Goal: Task Accomplishment & Management: Manage account settings

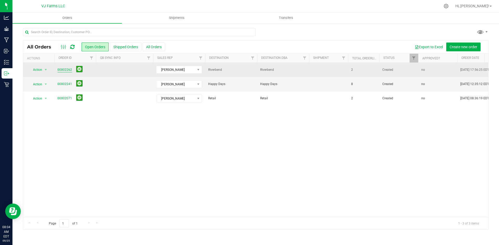
click at [65, 70] on link "00002262" at bounding box center [64, 70] width 15 height 5
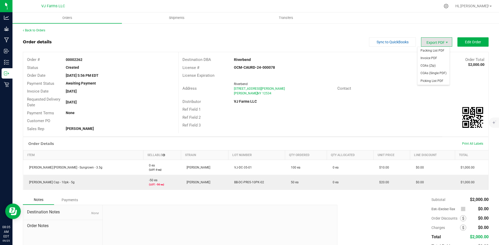
click at [436, 42] on span "Export PDF" at bounding box center [436, 41] width 31 height 9
click at [431, 83] on span "Picking List PDF" at bounding box center [433, 81] width 32 height 8
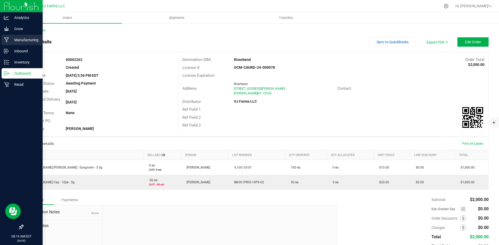
click at [34, 37] on div "Manufacturing" at bounding box center [22, 40] width 41 height 10
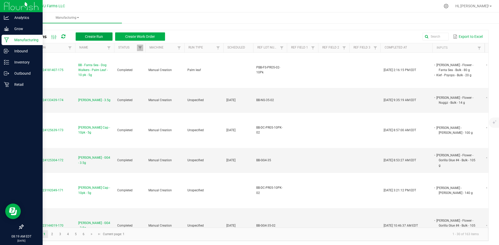
click at [106, 36] on button "Create Run" at bounding box center [94, 36] width 37 height 8
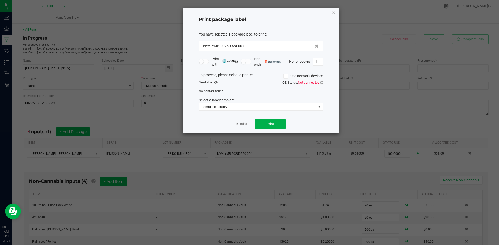
click at [238, 121] on div "Dismiss Print" at bounding box center [261, 124] width 124 height 18
click at [247, 123] on div "Dismiss Print" at bounding box center [261, 124] width 124 height 18
click at [239, 124] on link "Dismiss" at bounding box center [241, 124] width 11 height 4
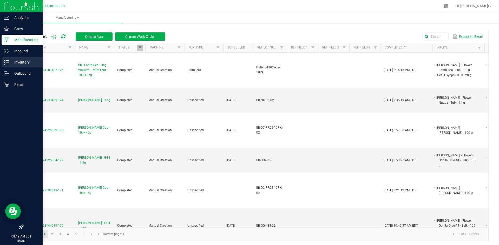
click at [8, 64] on icon at bounding box center [6, 62] width 5 height 5
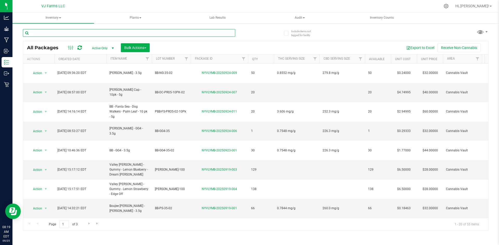
click at [70, 34] on input "text" at bounding box center [129, 33] width 212 height 8
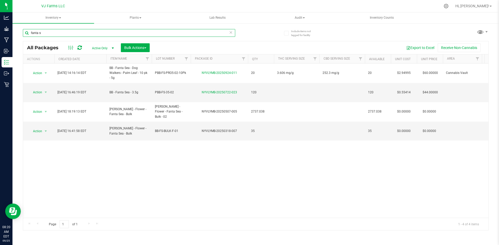
type input "fanta s"
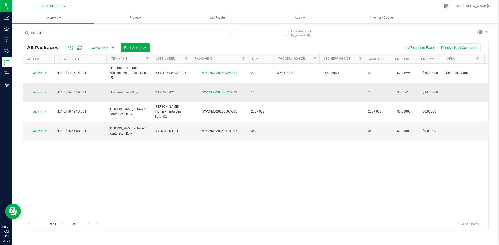
click at [330, 90] on td at bounding box center [341, 92] width 45 height 19
click at [330, 90] on input "text" at bounding box center [341, 93] width 44 height 8
type input "193.6 mg/g"
click at [297, 91] on td at bounding box center [296, 92] width 45 height 19
type input "0.6969 mg/g"
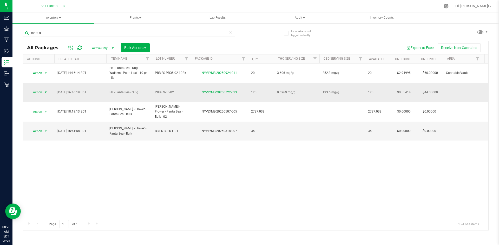
click at [45, 91] on span "select" at bounding box center [46, 92] width 4 height 4
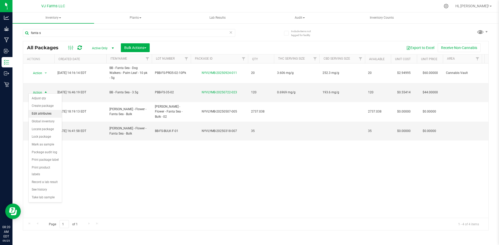
click at [47, 113] on li "Edit attributes" at bounding box center [45, 114] width 33 height 8
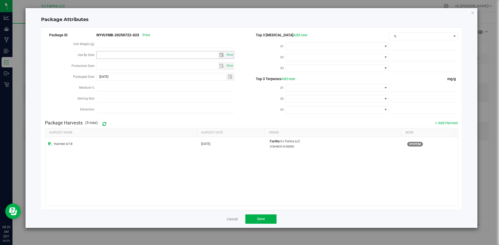
click at [222, 56] on span "select" at bounding box center [221, 55] width 4 height 4
click at [126, 66] on link "[DATE]" at bounding box center [124, 65] width 56 height 8
click at [149, 65] on span "Next" at bounding box center [147, 64] width 4 height 4
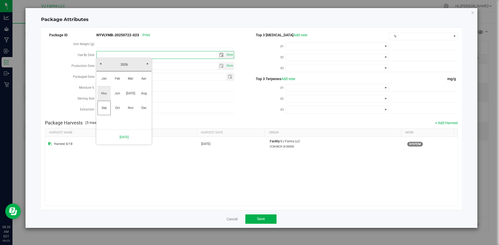
click at [104, 96] on link "May" at bounding box center [103, 93] width 13 height 13
click at [148, 91] on link "9" at bounding box center [147, 91] width 8 height 8
type input "[DATE]"
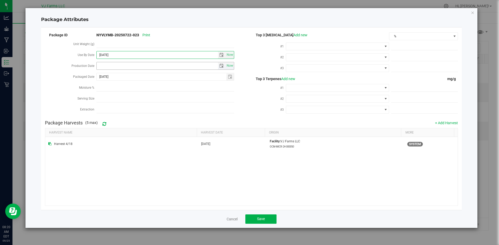
click at [221, 67] on span "select" at bounding box center [222, 65] width 8 height 7
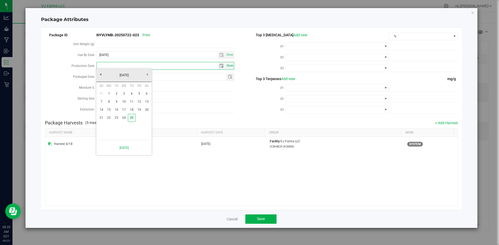
click at [230, 65] on span "Now" at bounding box center [229, 66] width 9 height 8
type input "[DATE]"
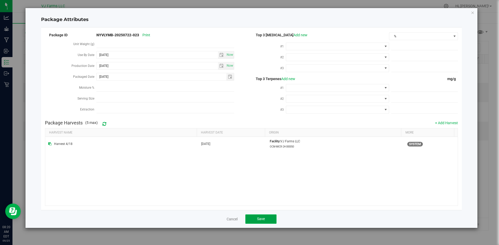
click at [260, 217] on span "Save" at bounding box center [261, 219] width 8 height 4
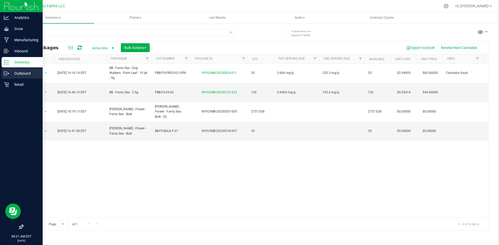
click at [13, 69] on div "Outbound" at bounding box center [22, 73] width 41 height 10
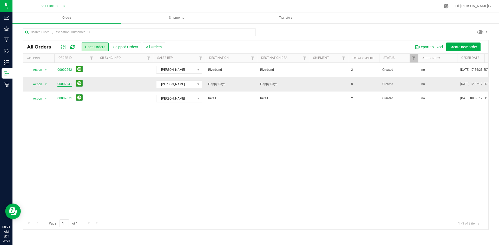
click at [63, 83] on link "00002241" at bounding box center [64, 84] width 15 height 5
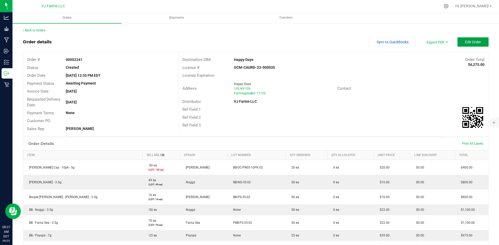
click at [465, 38] on button "Edit Order" at bounding box center [472, 41] width 31 height 9
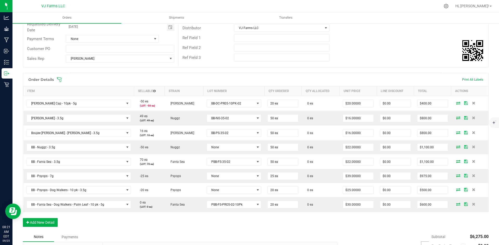
scroll to position [123, 0]
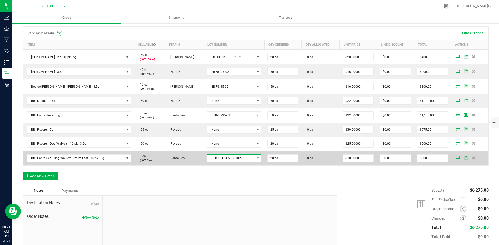
click at [246, 159] on span "PBB-FS-PRO5-02-10Pk" at bounding box center [231, 158] width 48 height 7
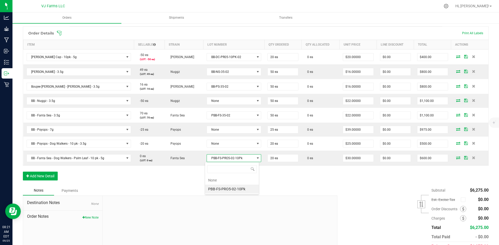
click at [277, 170] on div "Order Details Print All Labels Item Sellable Strain Lot Number Qty Ordered Qty …" at bounding box center [255, 105] width 465 height 159
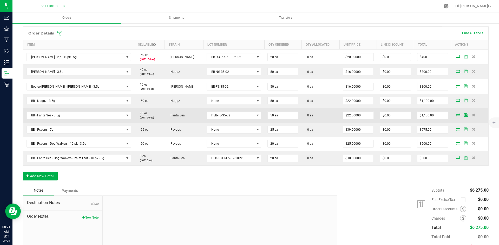
click at [456, 115] on icon at bounding box center [458, 114] width 4 height 3
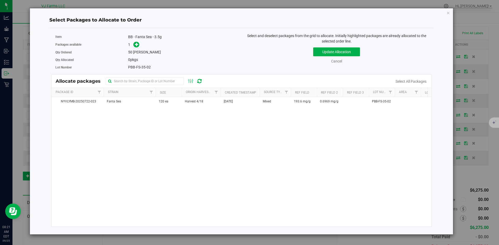
click at [448, 15] on icon "button" at bounding box center [448, 13] width 4 height 6
